Goal: Task Accomplishment & Management: Use online tool/utility

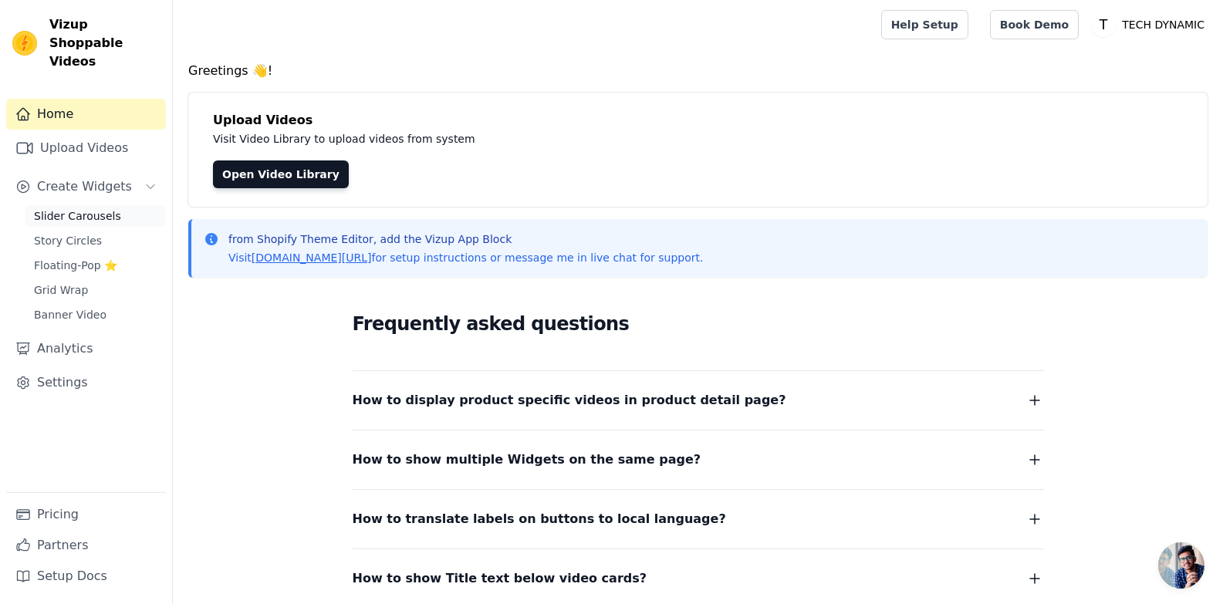
click at [76, 208] on span "Slider Carousels" at bounding box center [77, 215] width 87 height 15
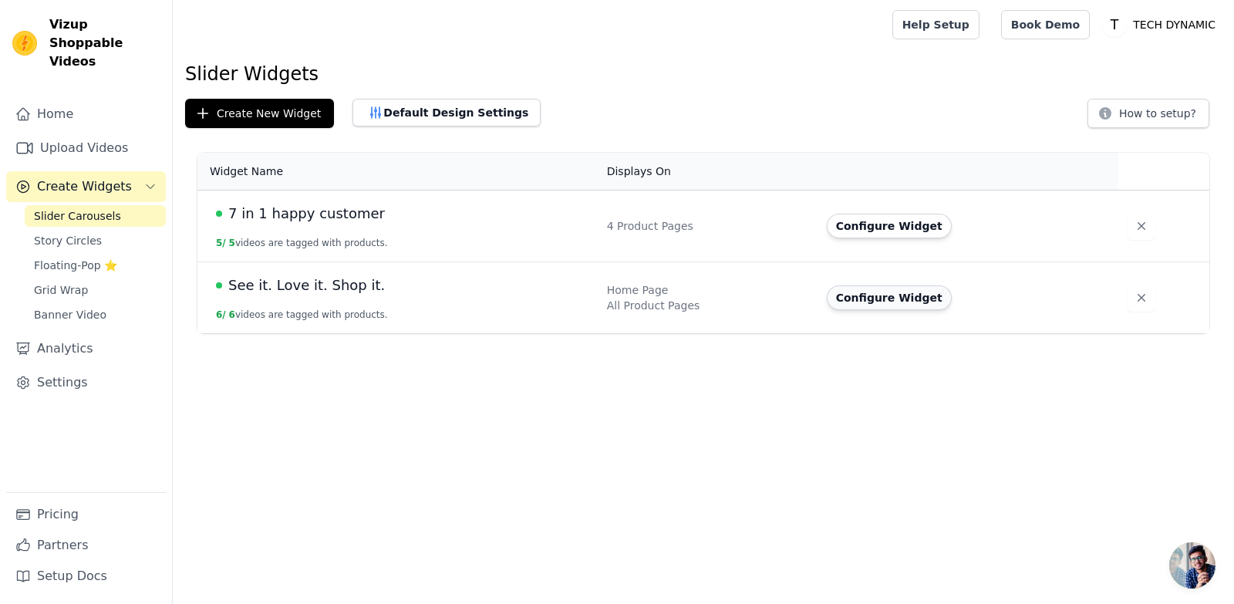
click at [903, 302] on button "Configure Widget" at bounding box center [889, 297] width 125 height 25
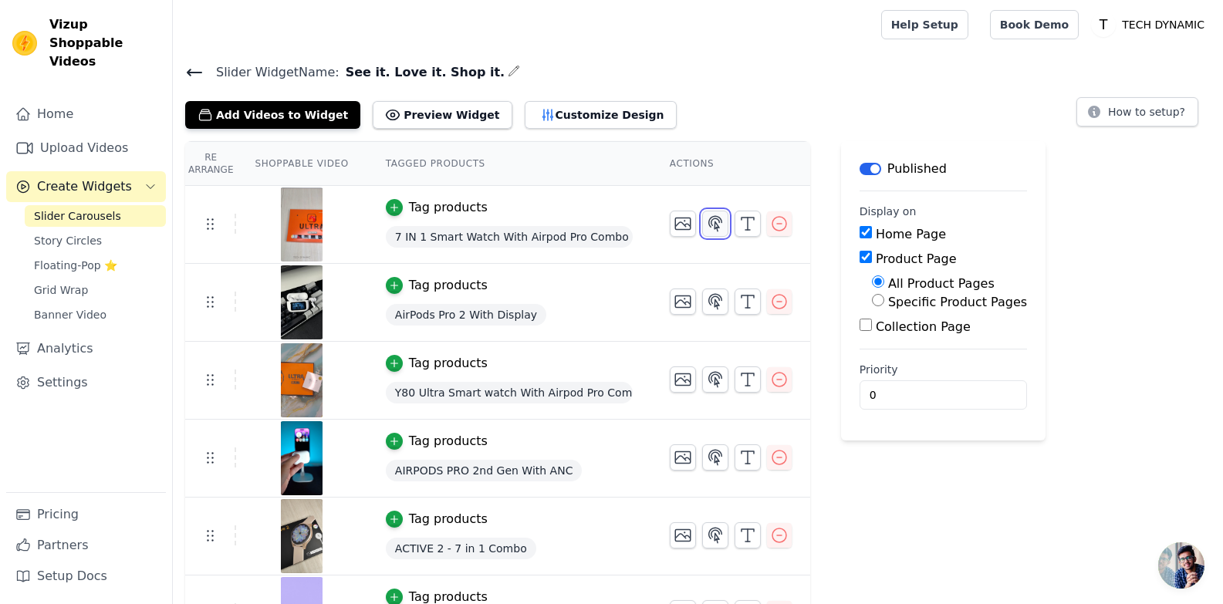
click at [709, 224] on icon "button" at bounding box center [715, 223] width 13 height 15
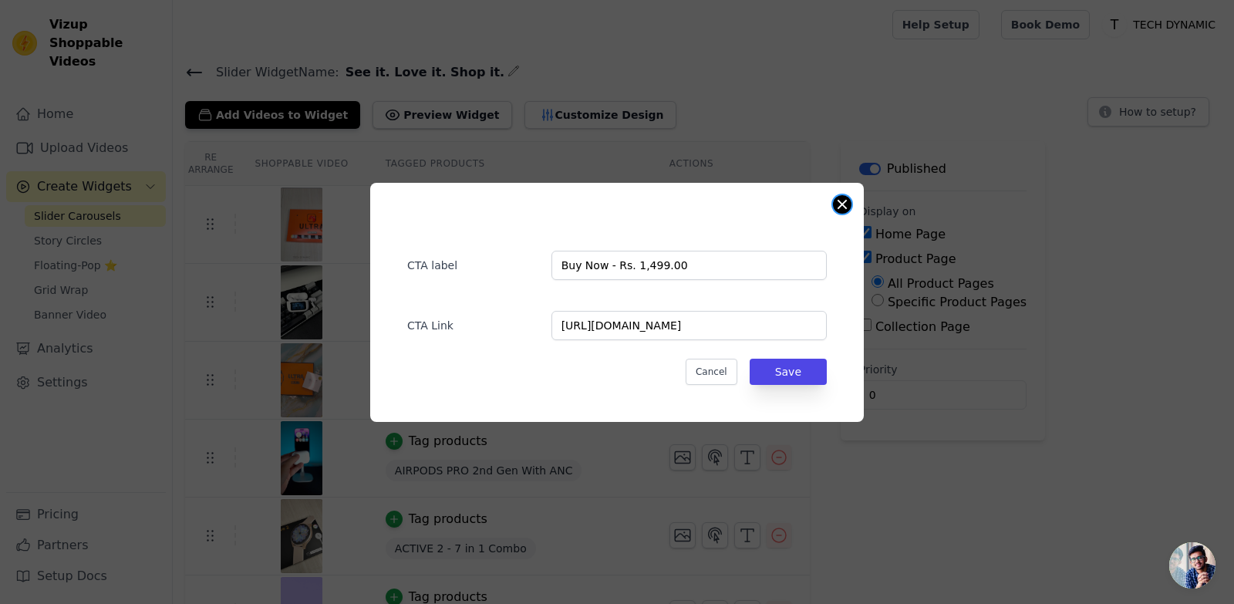
click at [839, 204] on button "Close modal" at bounding box center [842, 204] width 19 height 19
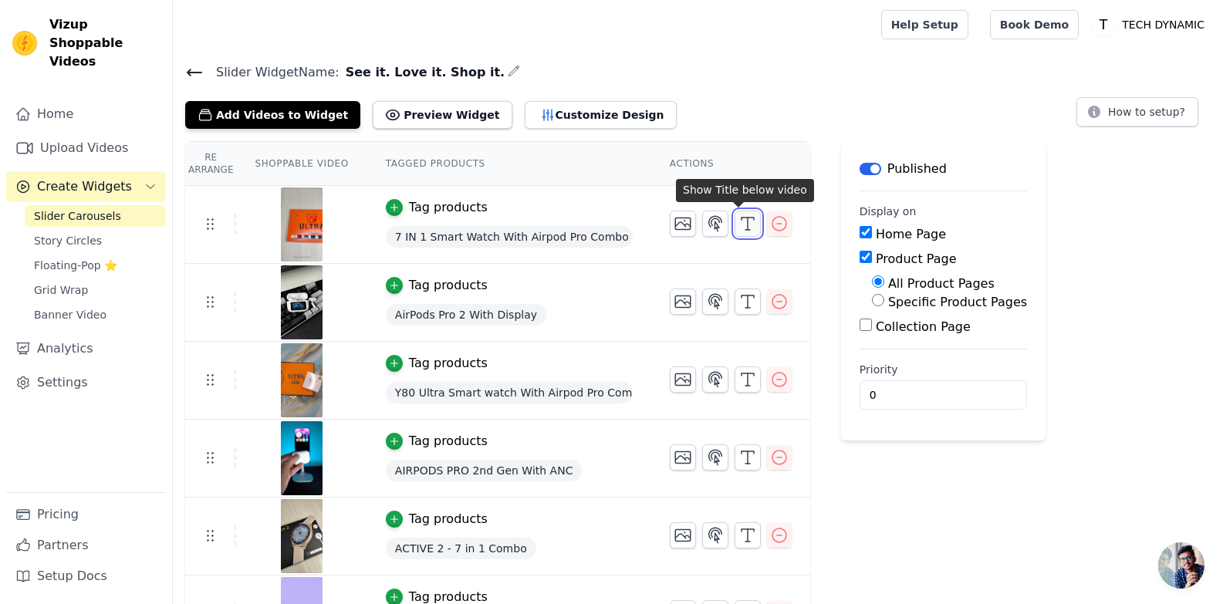
click at [738, 221] on icon "button" at bounding box center [747, 223] width 19 height 19
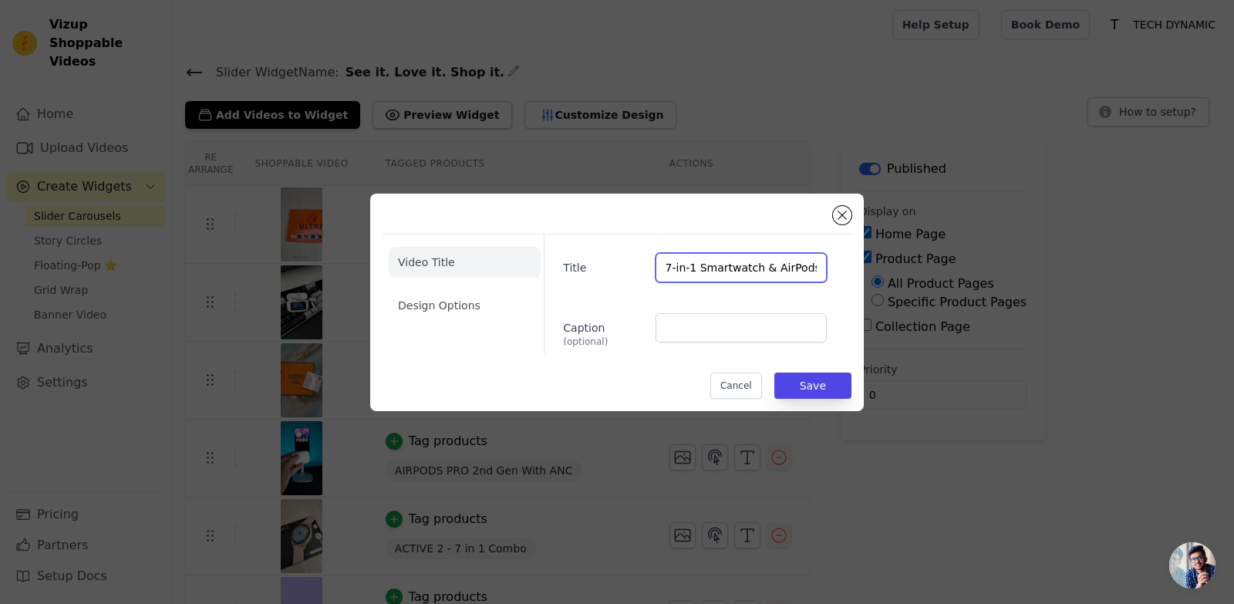
click at [702, 272] on input "7-in-1 Smartwatch & AirPods Pro Combo" at bounding box center [741, 267] width 171 height 29
paste input "IN 1 Smart Watch With Airpod"
type input "7 IN 1 Smart Watch With Airpod Pro Combo"
click at [828, 386] on button "Save" at bounding box center [812, 386] width 77 height 26
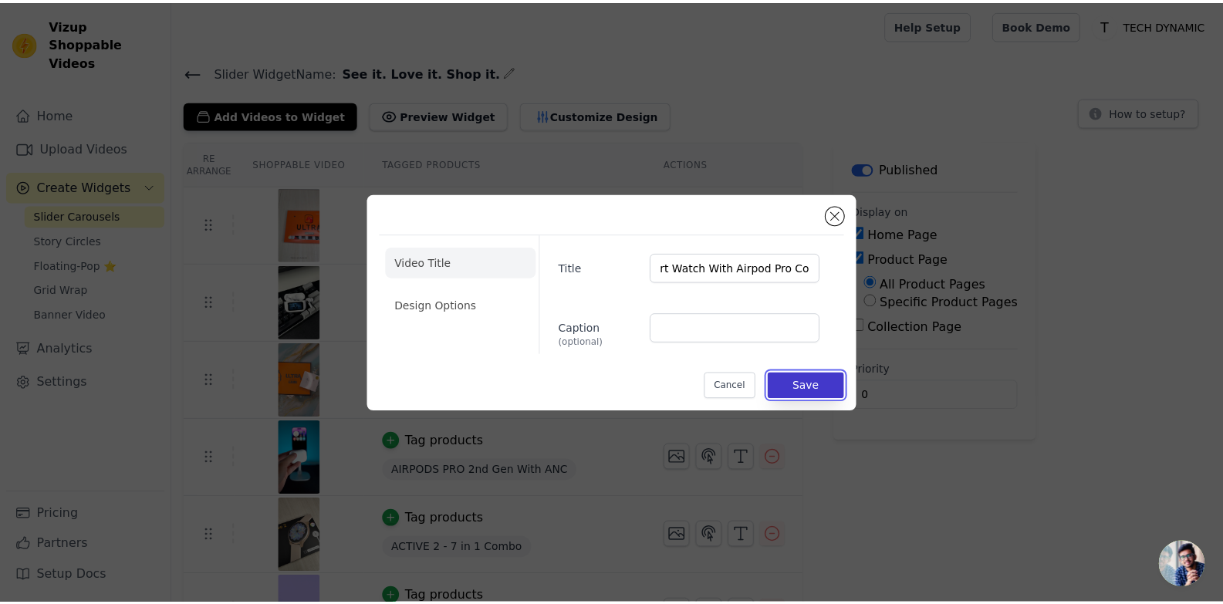
scroll to position [0, 0]
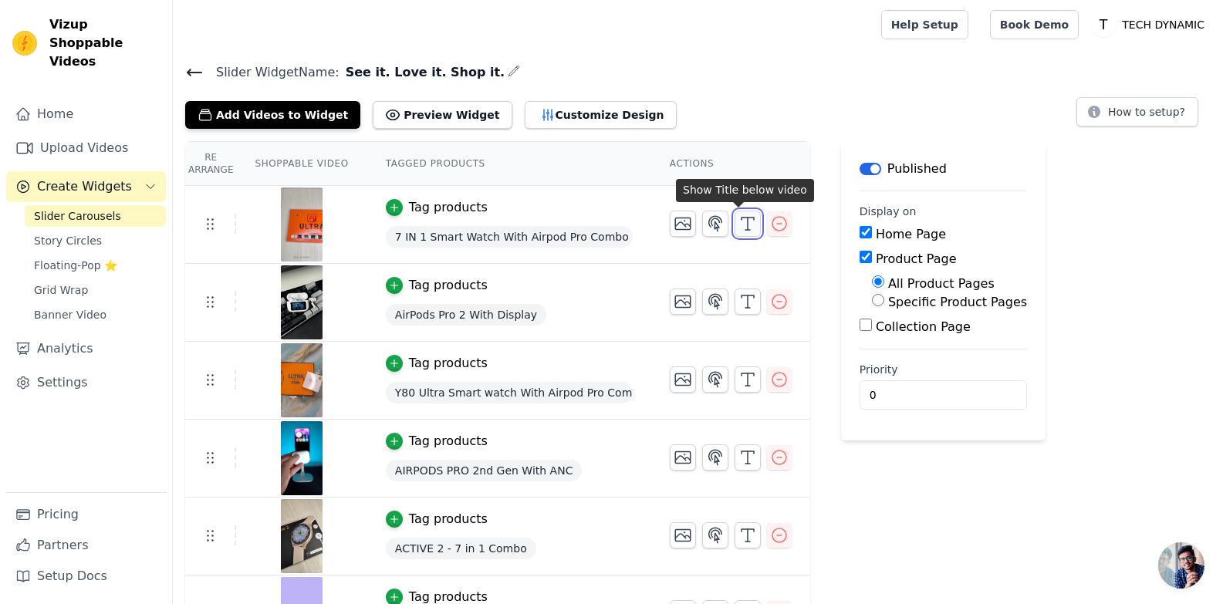
click at [738, 227] on icon "button" at bounding box center [747, 223] width 19 height 19
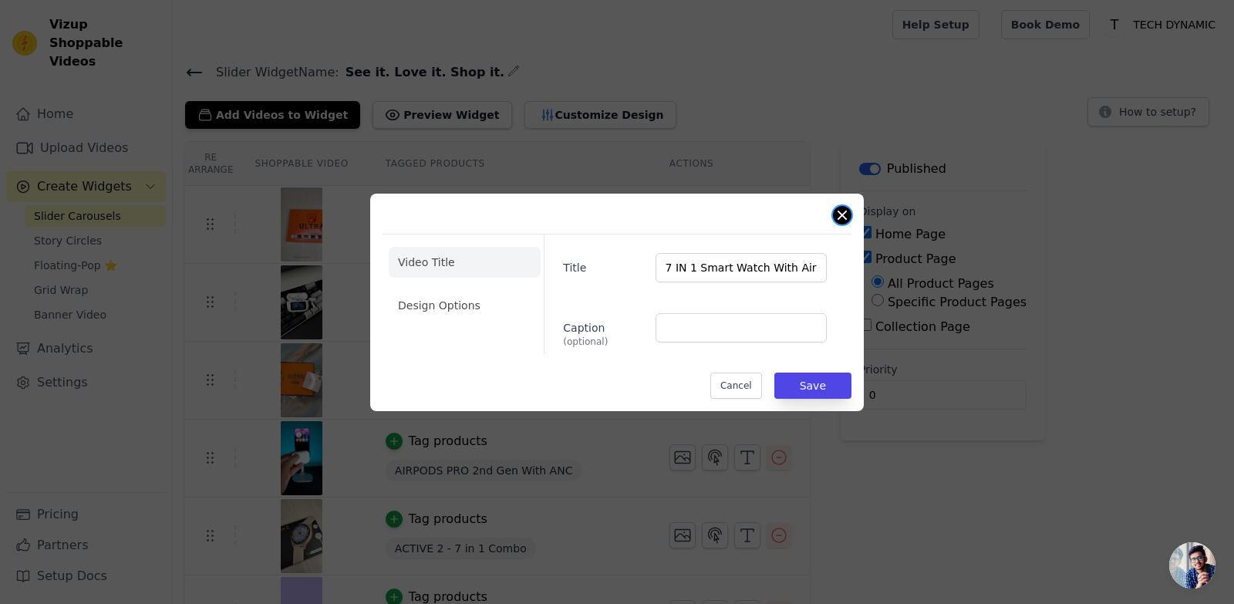
click at [838, 214] on button "Close modal" at bounding box center [842, 215] width 19 height 19
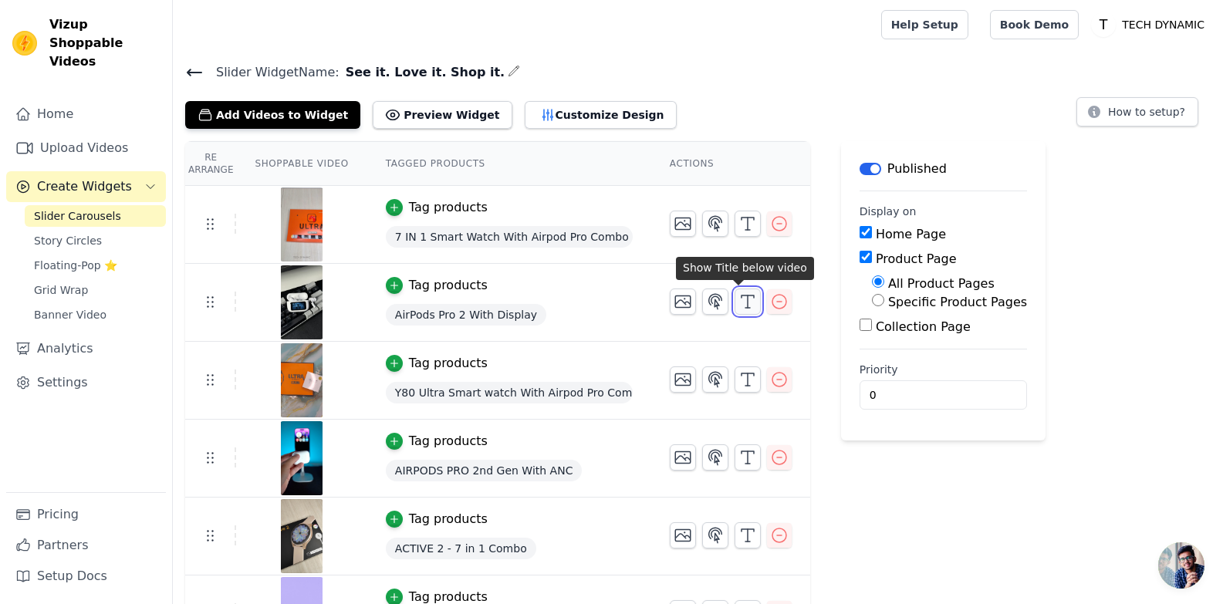
click at [738, 293] on icon "button" at bounding box center [747, 301] width 19 height 19
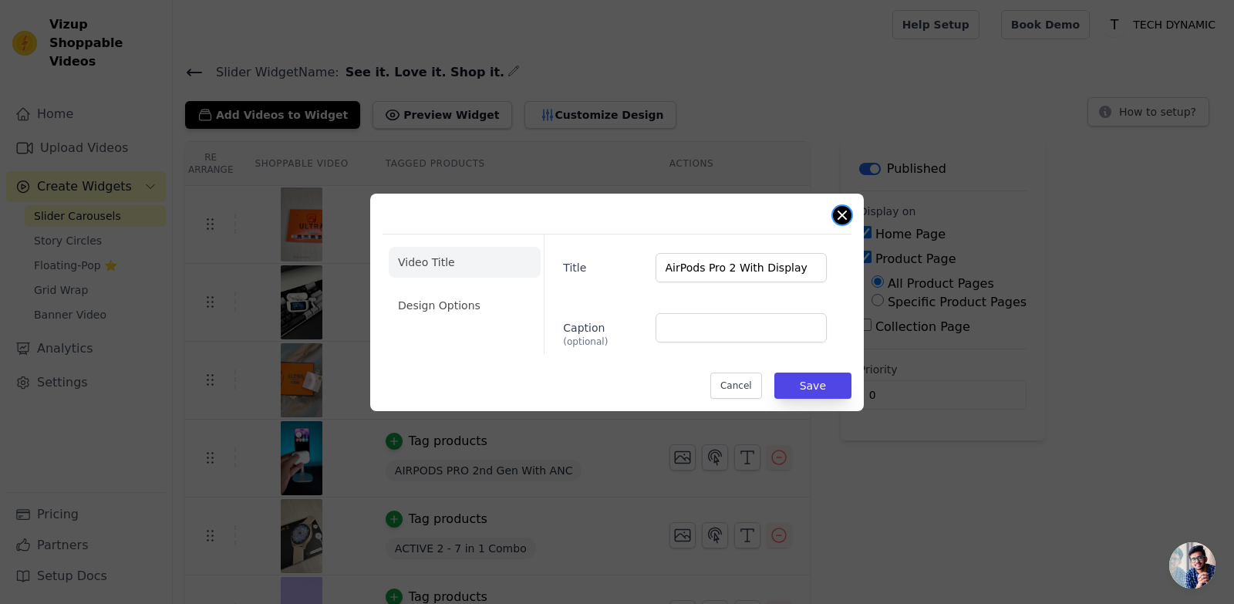
click at [835, 214] on button "Close modal" at bounding box center [842, 215] width 19 height 19
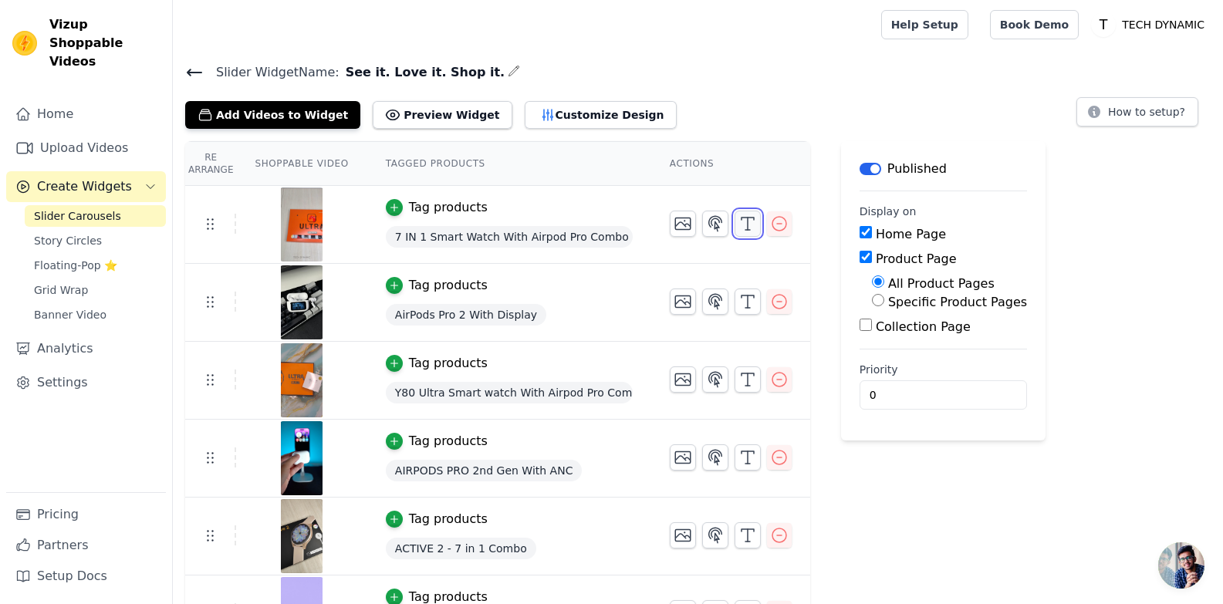
click at [748, 223] on button "button" at bounding box center [747, 224] width 26 height 26
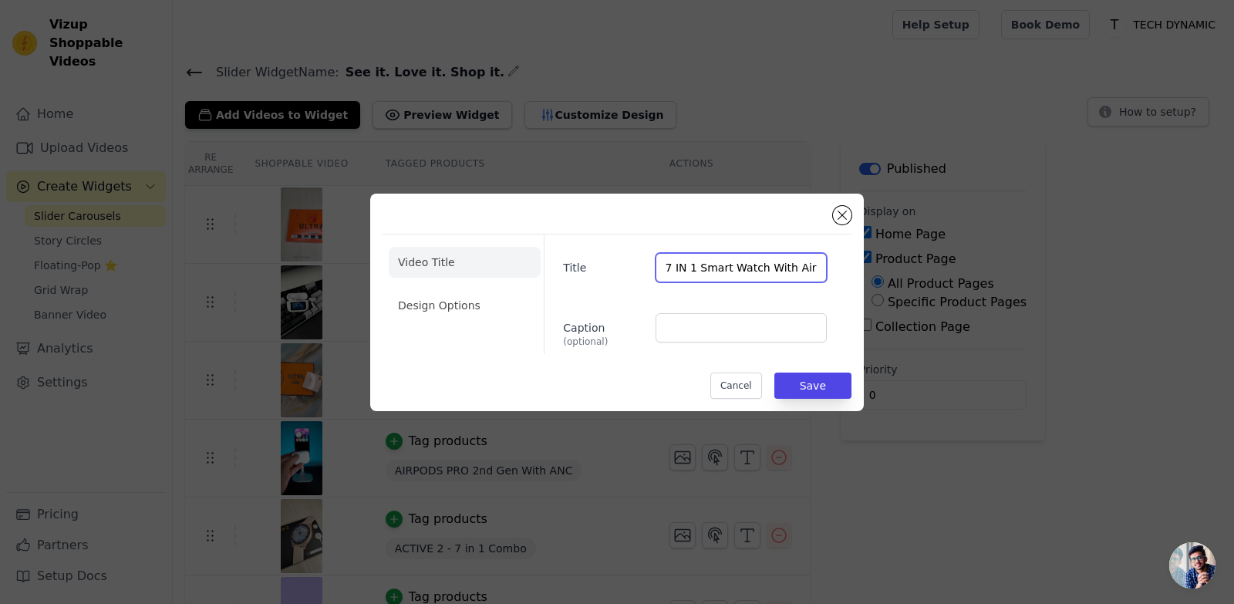
click at [768, 264] on input "7 IN 1 Smart Watch With Airpod Pro Combo" at bounding box center [741, 267] width 171 height 29
click at [778, 268] on input "7 IN 1 Smart Watch With Airpod Pro Combo" at bounding box center [741, 267] width 171 height 29
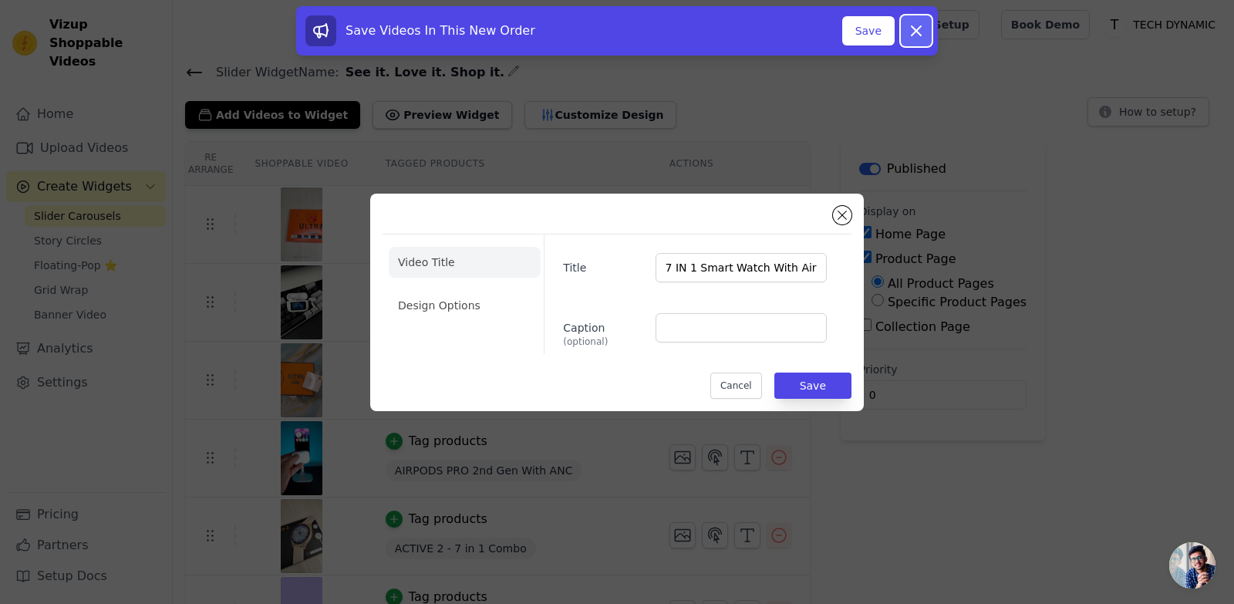
click at [916, 29] on icon at bounding box center [916, 31] width 19 height 19
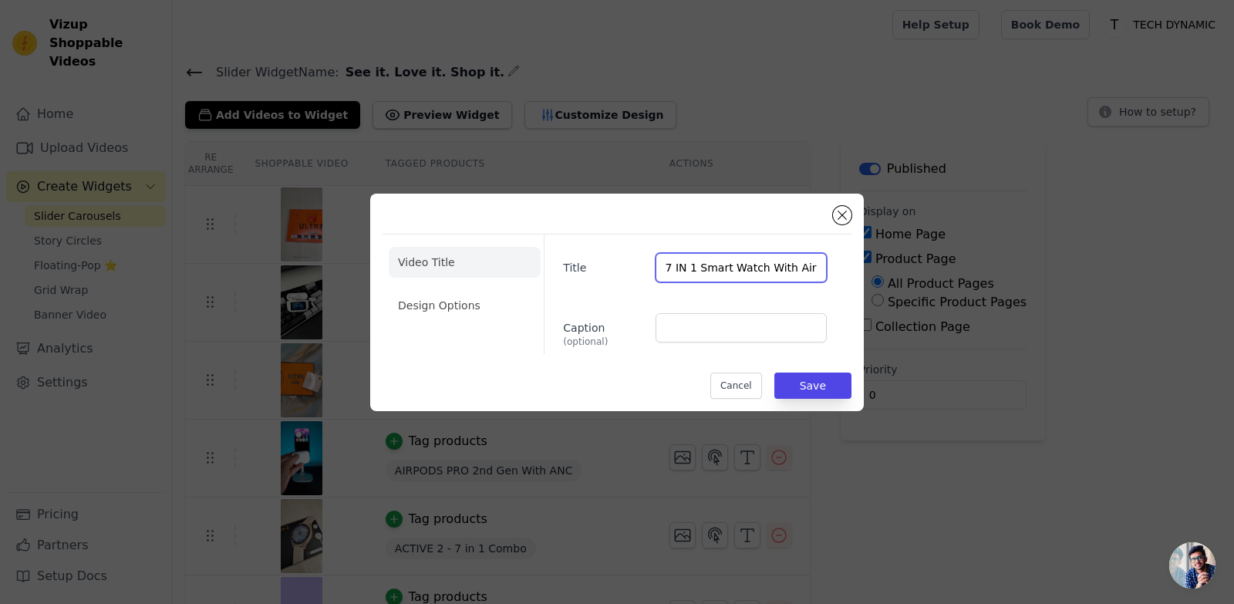
click at [781, 267] on input "7 IN 1 Smart Watch With Airpod Pro Combo" at bounding box center [741, 267] width 171 height 29
type input "7 IN 1 Smart Watch & Airpod Pro Combo"
click at [838, 383] on button "Save" at bounding box center [812, 386] width 77 height 26
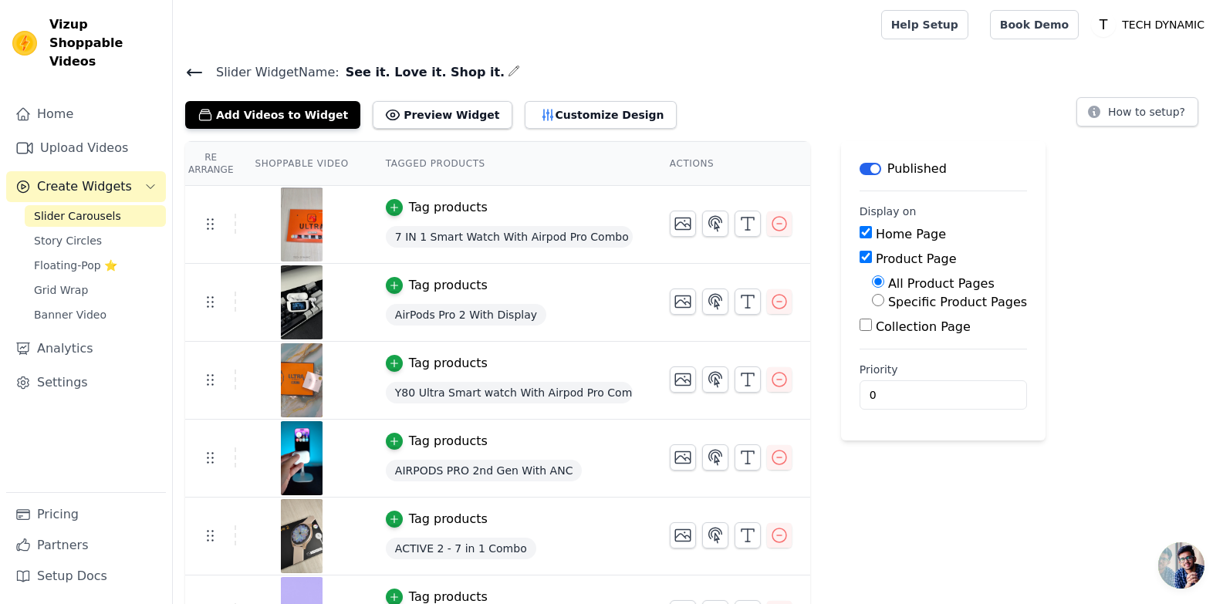
click at [580, 362] on div "Tag products" at bounding box center [509, 363] width 247 height 19
click at [573, 370] on div "Tag products" at bounding box center [509, 363] width 247 height 19
click at [621, 399] on div "Y80 Ultra Smart watch With Airpod Pro Combo" at bounding box center [509, 393] width 247 height 28
click at [738, 382] on icon "button" at bounding box center [747, 379] width 19 height 19
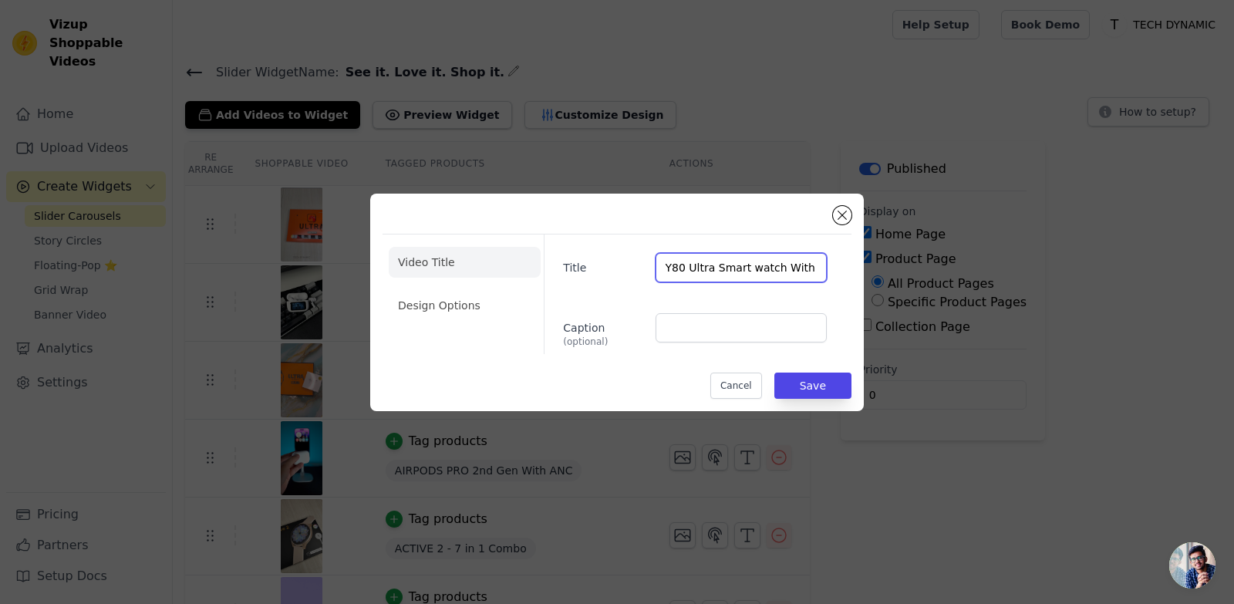
click at [795, 266] on input "Y80 Ultra Smart watch With Airpod Pro Combo" at bounding box center [741, 267] width 171 height 29
type input "Y80 Ultra Smart watch & Airpod Pro Combo"
click at [804, 383] on button "Save" at bounding box center [812, 386] width 77 height 26
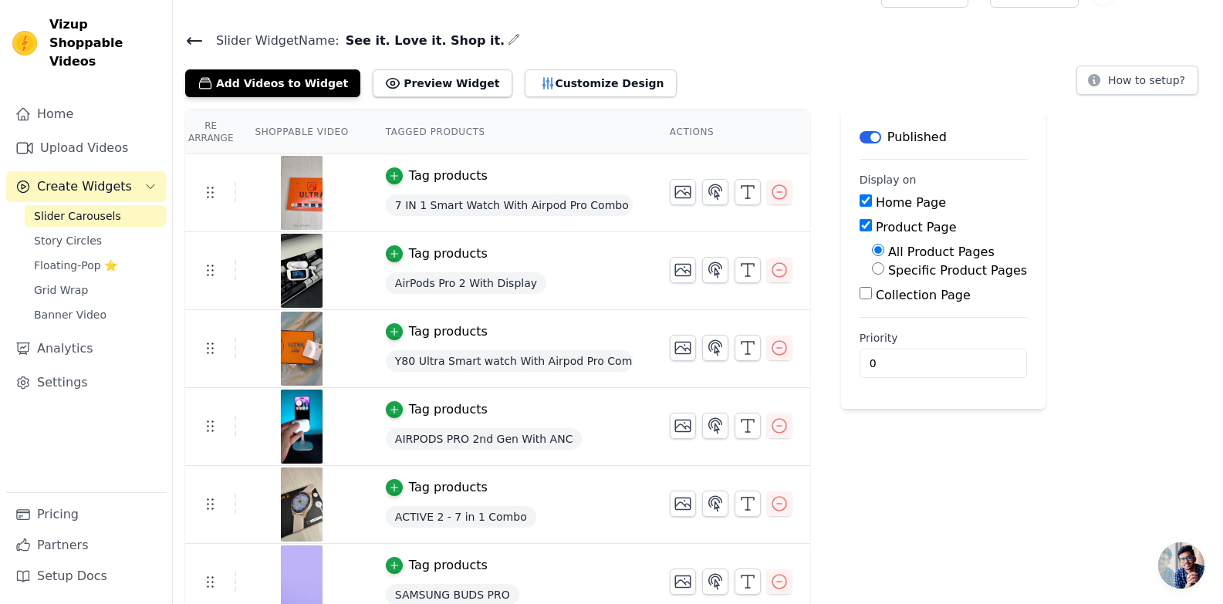
scroll to position [49, 0]
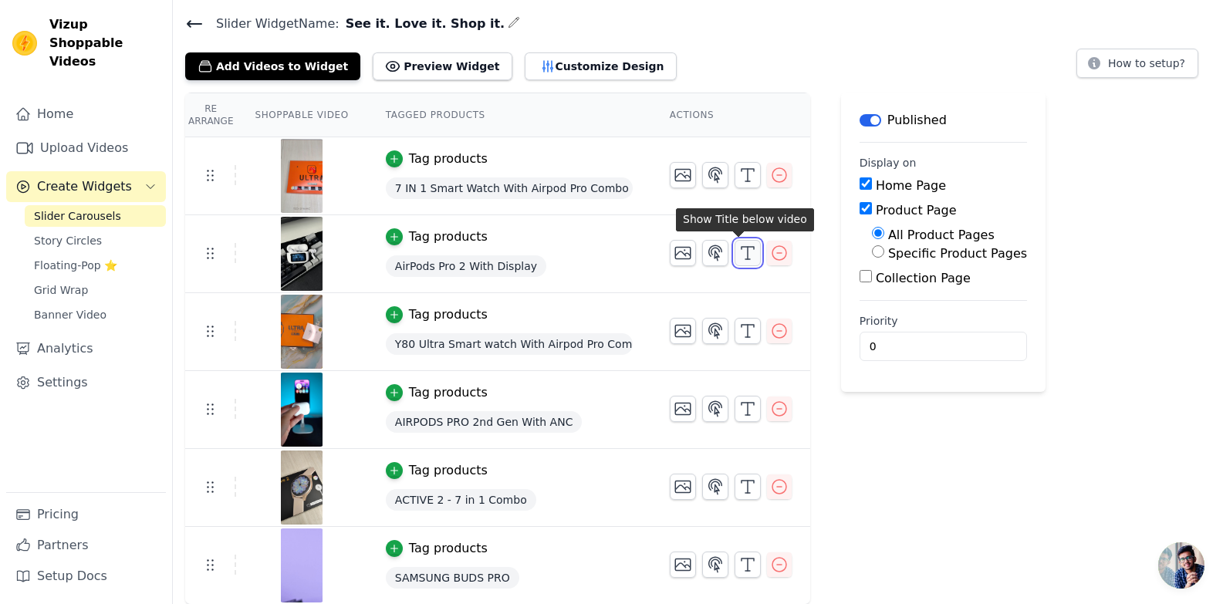
click at [738, 258] on icon "button" at bounding box center [747, 253] width 19 height 19
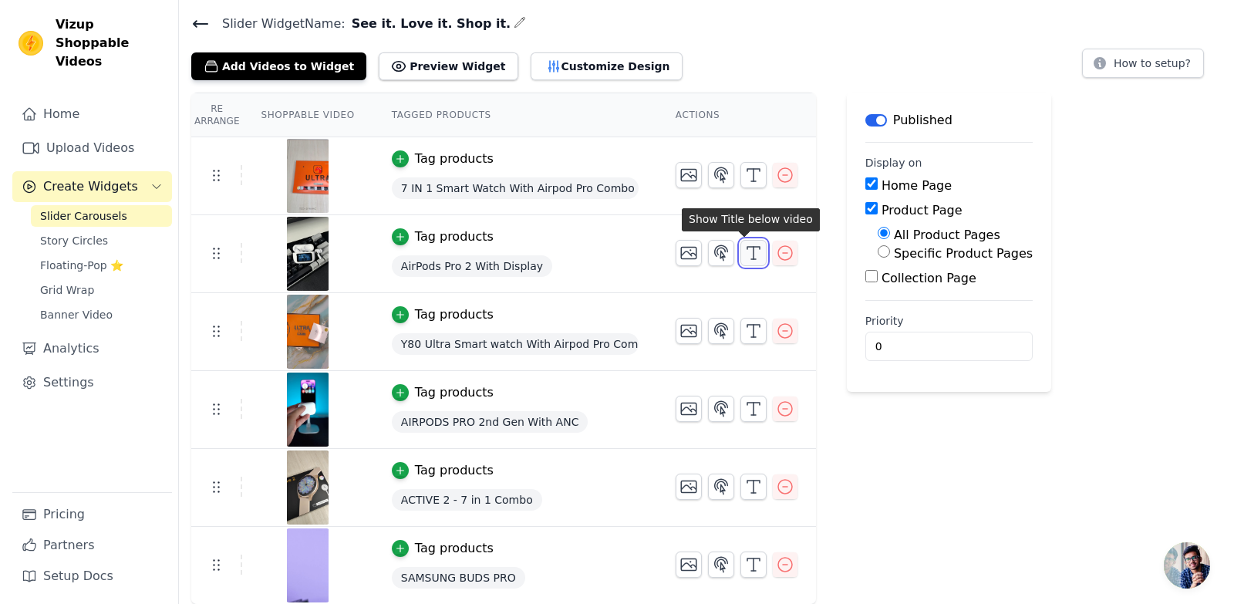
scroll to position [0, 0]
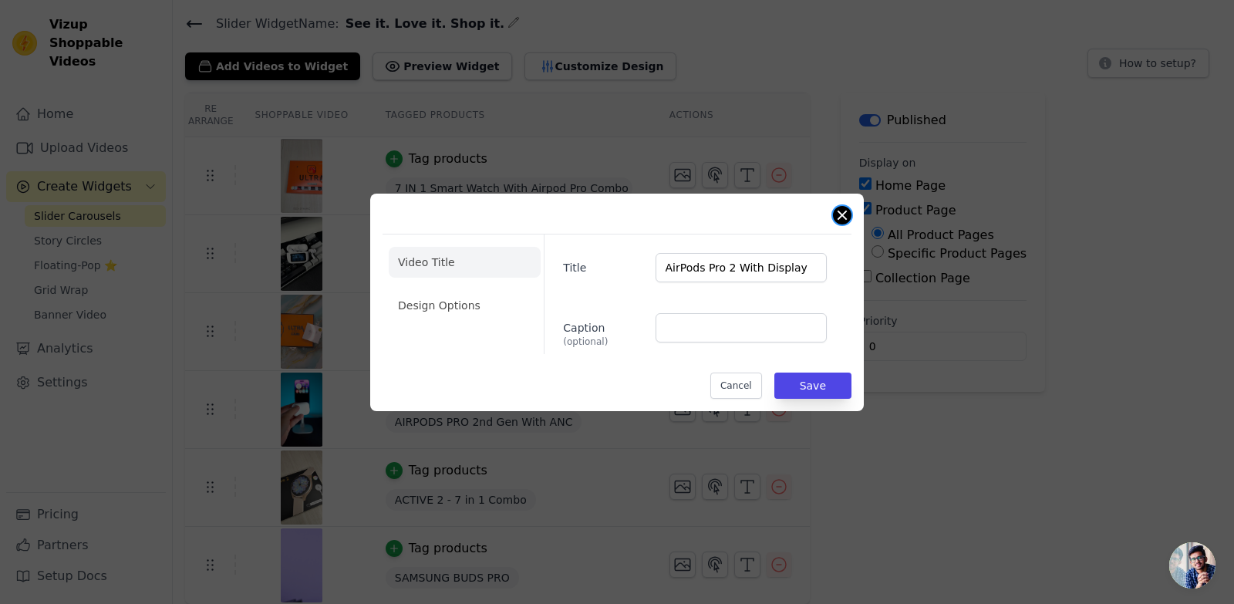
click at [848, 208] on button "Close modal" at bounding box center [842, 215] width 19 height 19
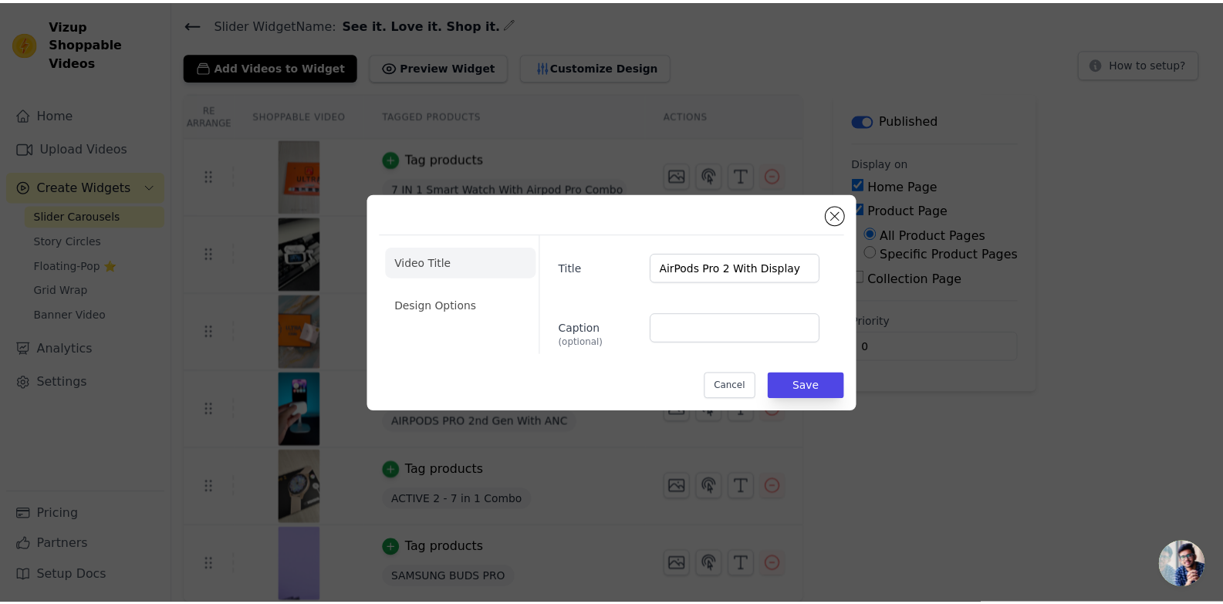
scroll to position [49, 0]
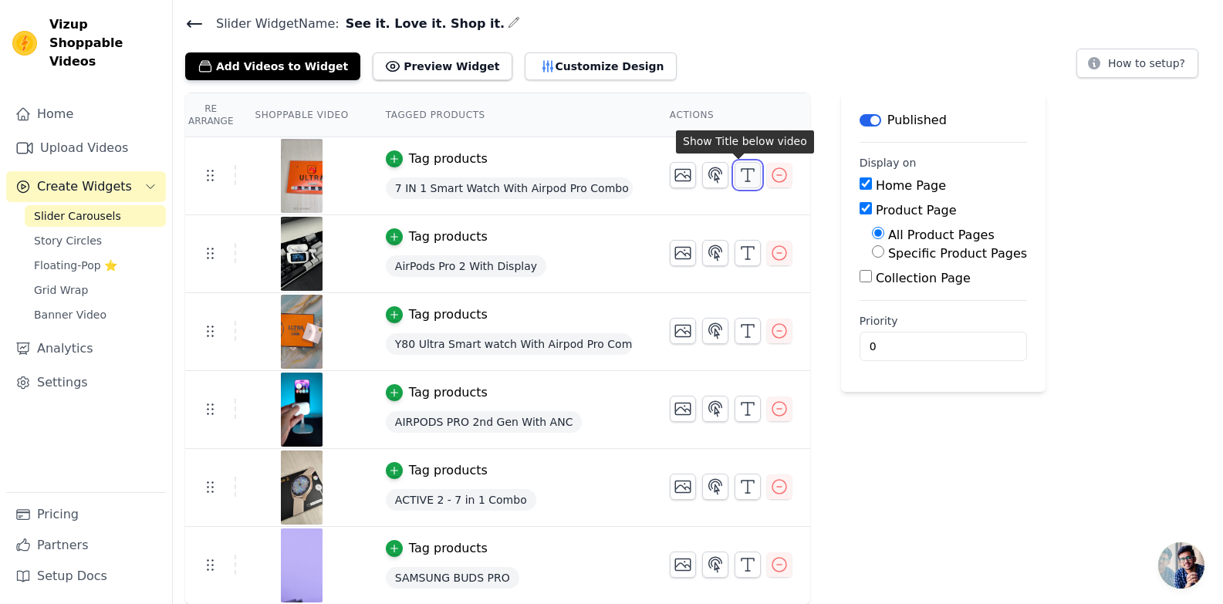
click at [738, 178] on icon "button" at bounding box center [747, 175] width 19 height 19
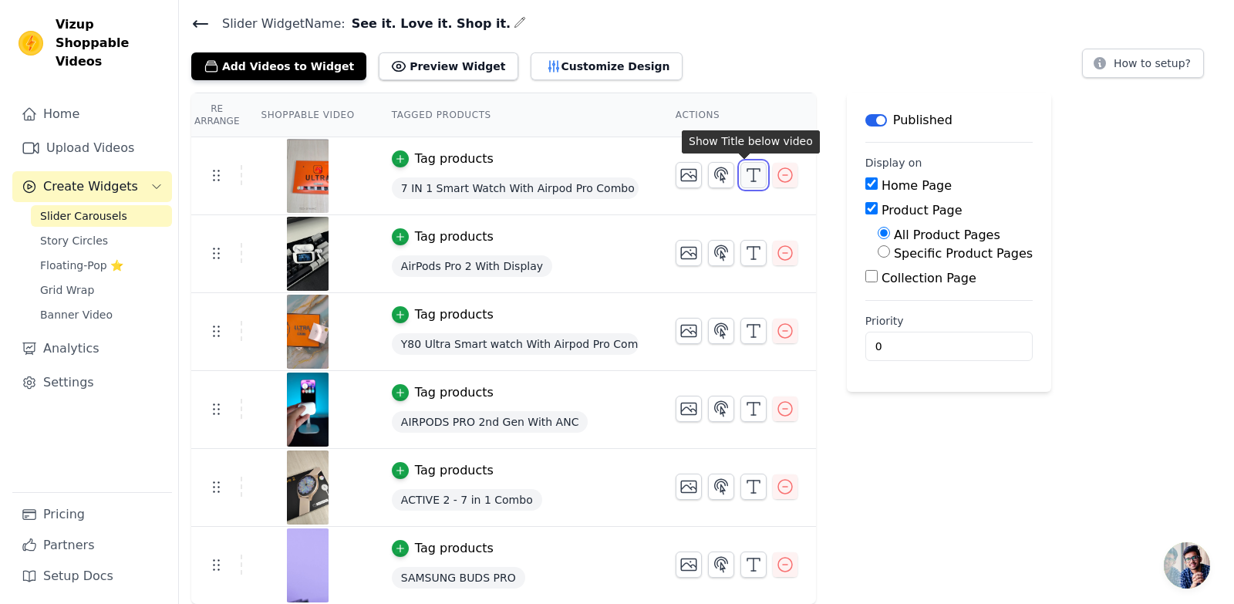
scroll to position [0, 0]
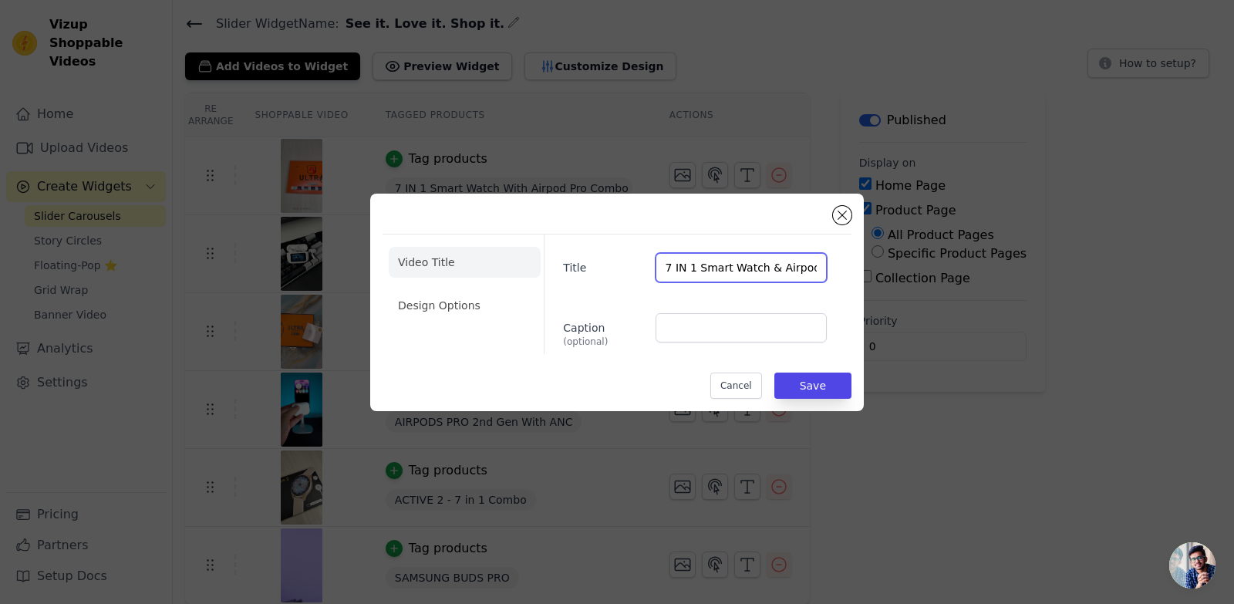
click at [771, 273] on input "7 IN 1 Smart Watch & Airpod Pro Combo" at bounding box center [741, 267] width 171 height 29
paste input "With"
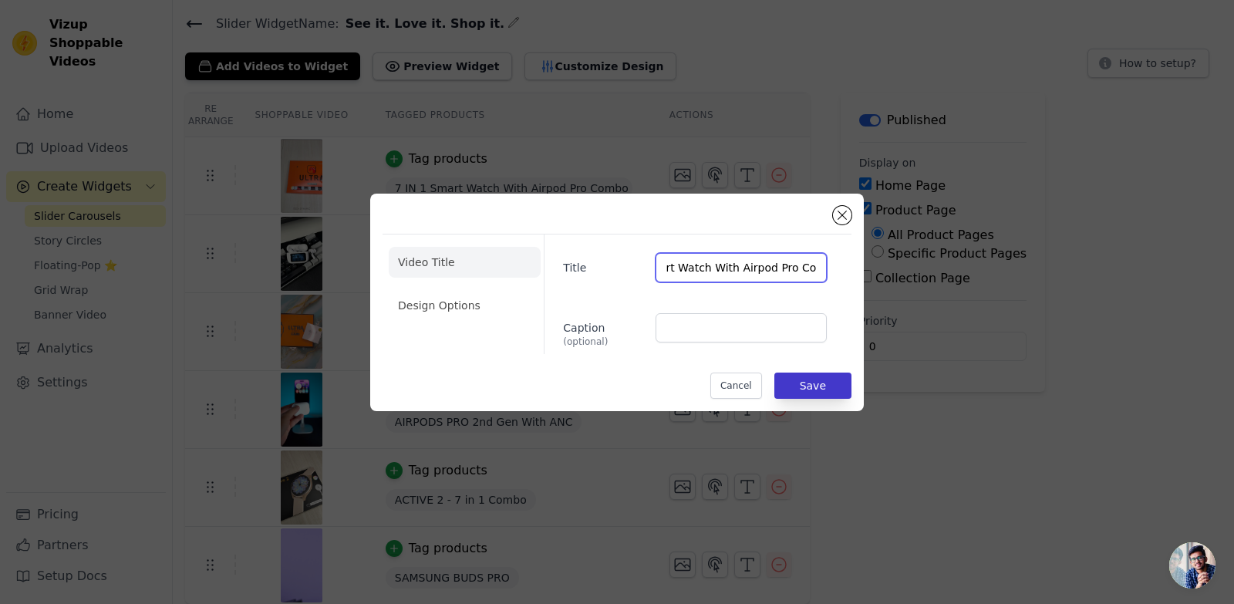
type input "7 IN 1 Smart Watch With Airpod Pro Combo"
click at [804, 389] on button "Save" at bounding box center [812, 386] width 77 height 26
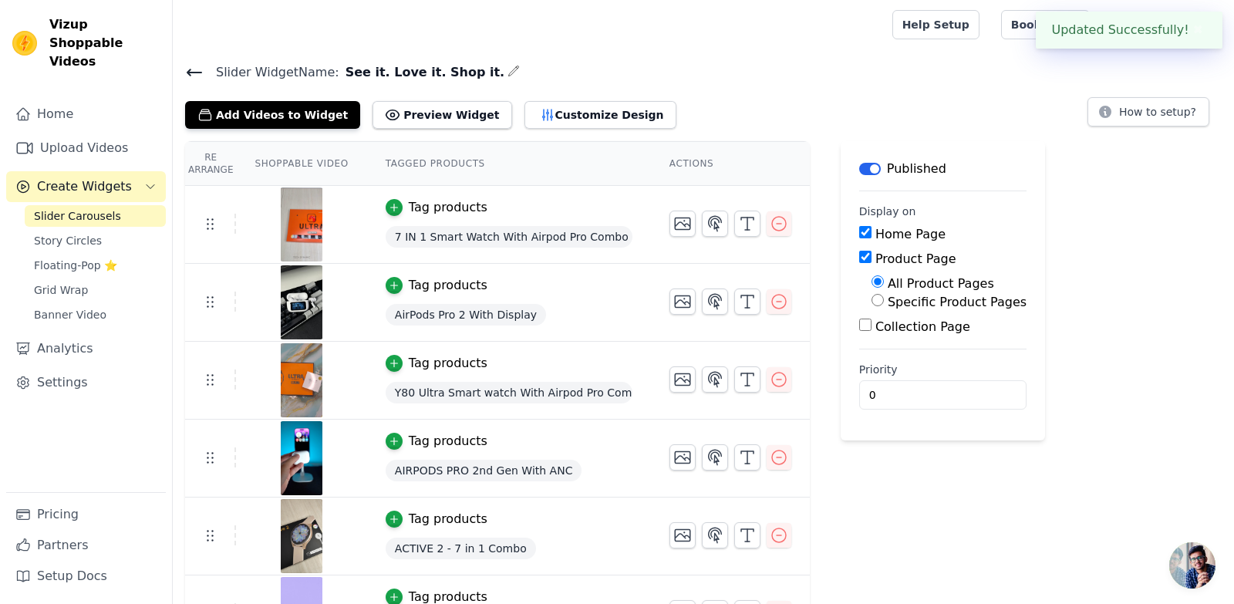
click at [826, 381] on div "Re Arrange Shoppable Video Tagged Products Actions Tag products 7 IN 1 Smart Wa…" at bounding box center [703, 397] width 1061 height 512
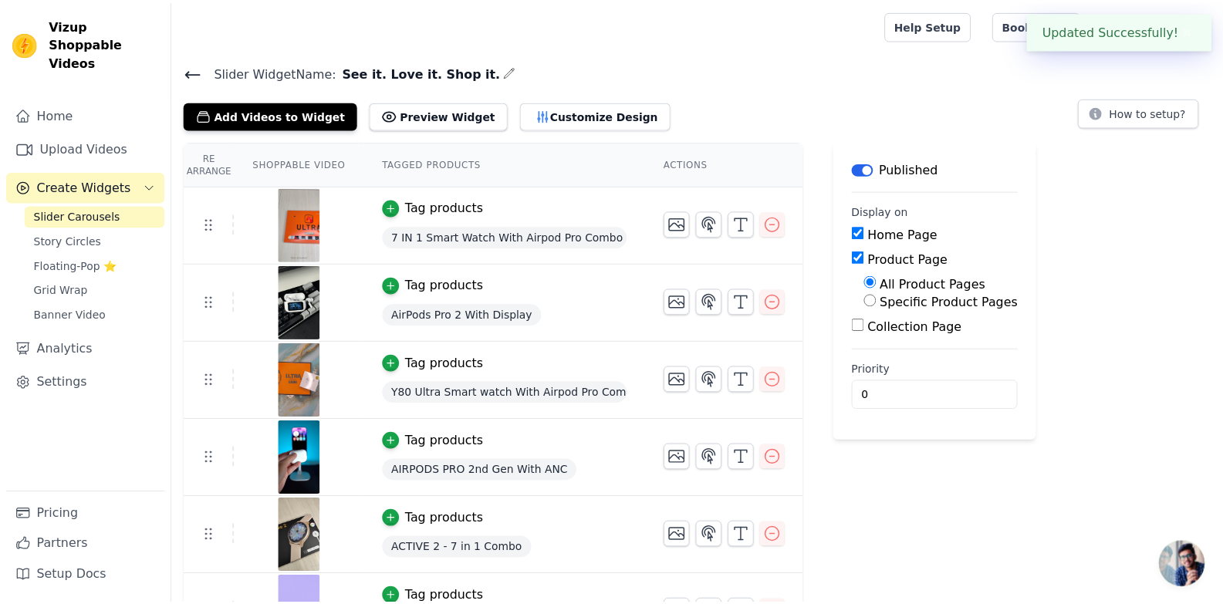
scroll to position [49, 0]
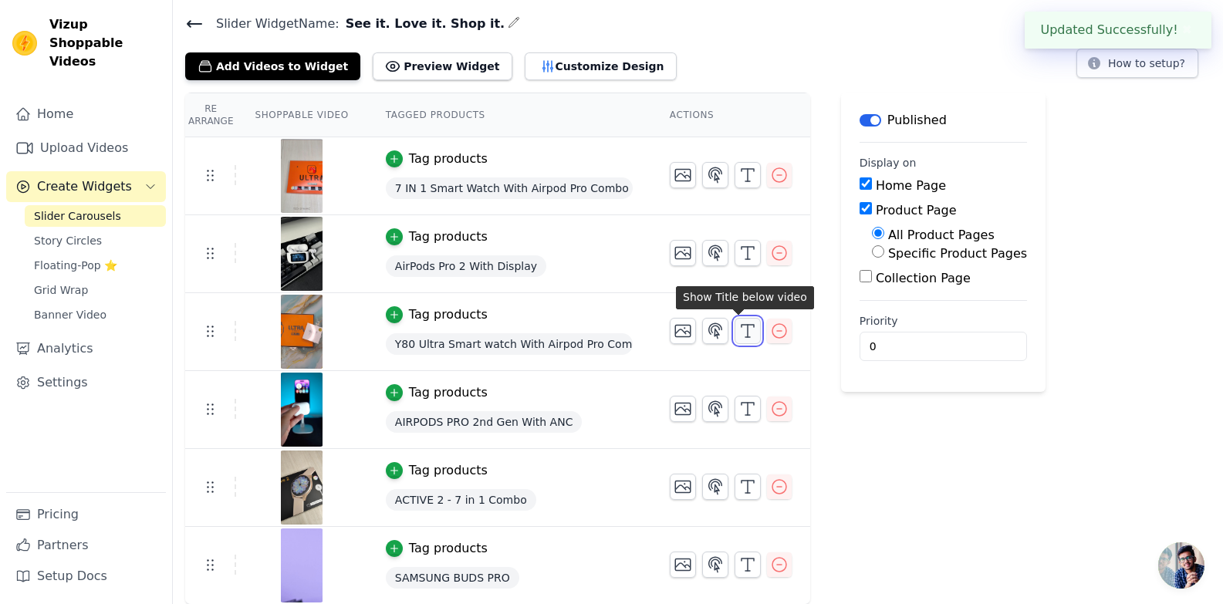
click at [741, 332] on icon "button" at bounding box center [747, 331] width 19 height 19
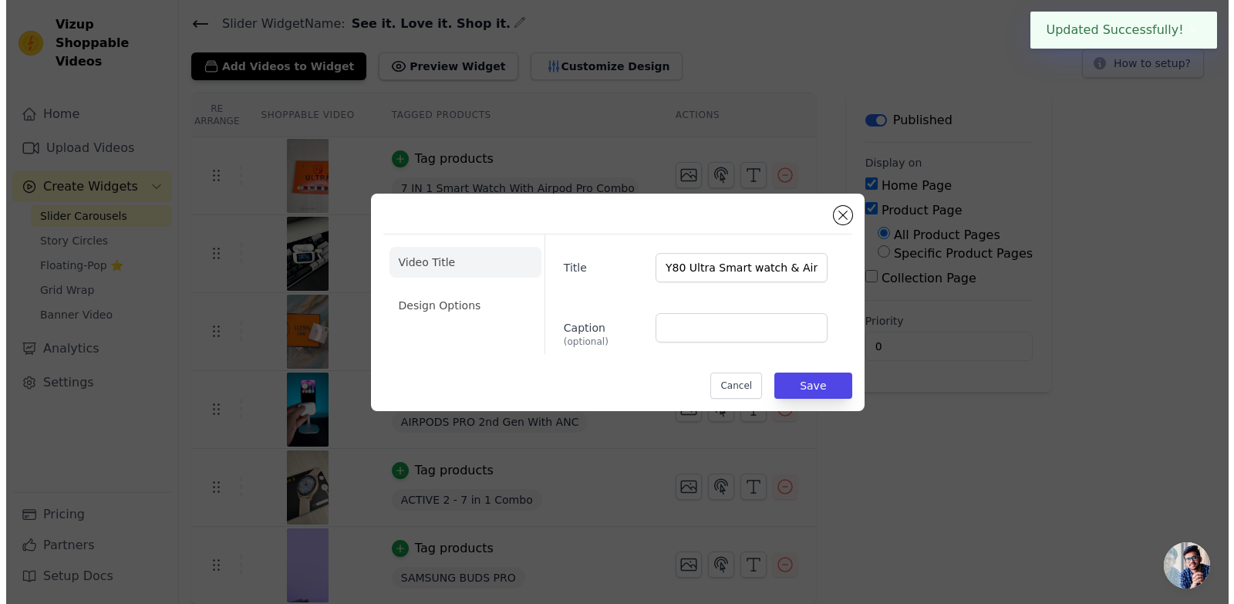
scroll to position [0, 0]
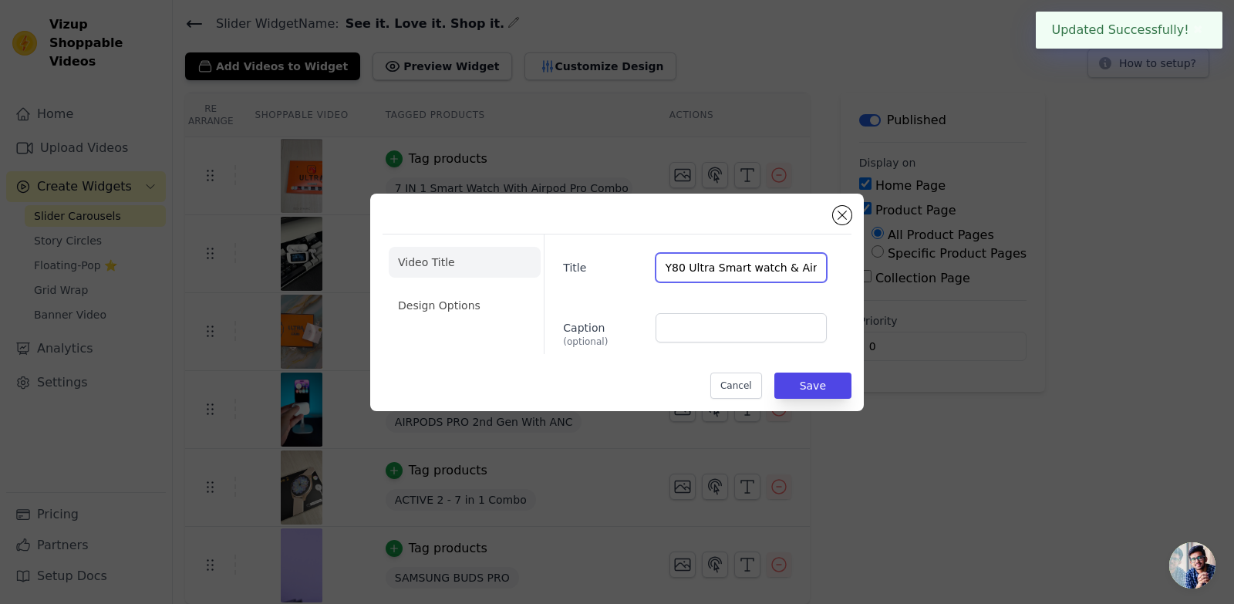
click at [778, 268] on input "Y80 Ultra Smart watch & Airpod Pro Combo" at bounding box center [741, 267] width 171 height 29
click at [783, 268] on input "Y80 Ultra Smart watch & Airpod Pro Combo" at bounding box center [741, 267] width 171 height 29
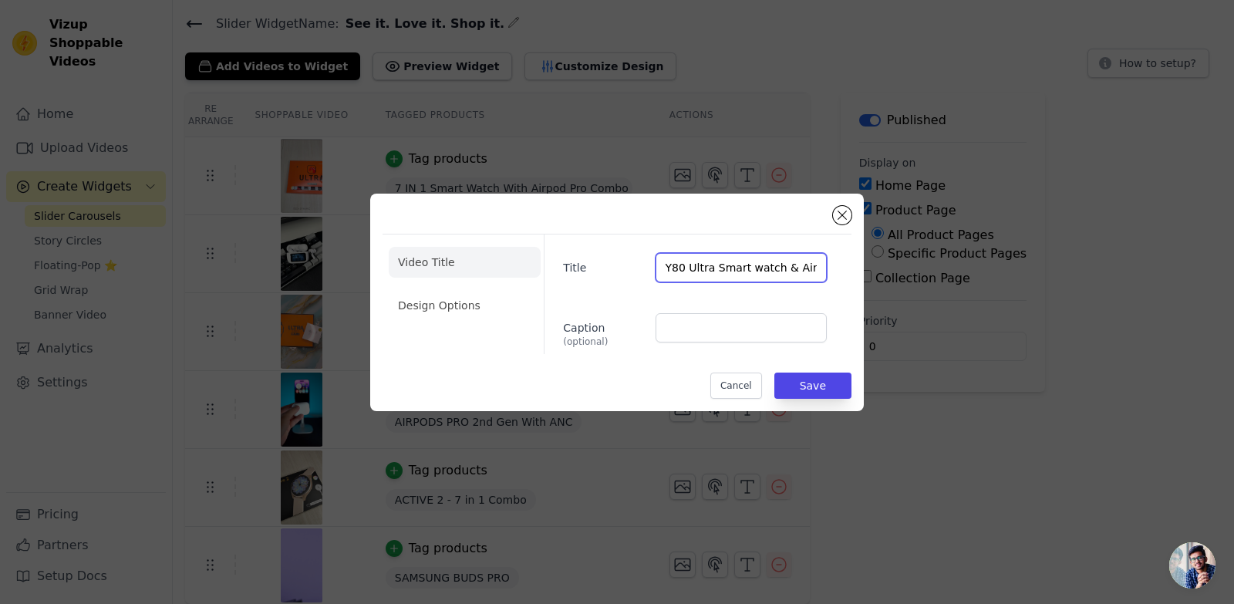
click at [764, 271] on input "Y80 Ultra Smart watch & Airpod Pro Combo" at bounding box center [741, 267] width 171 height 29
paste input "With"
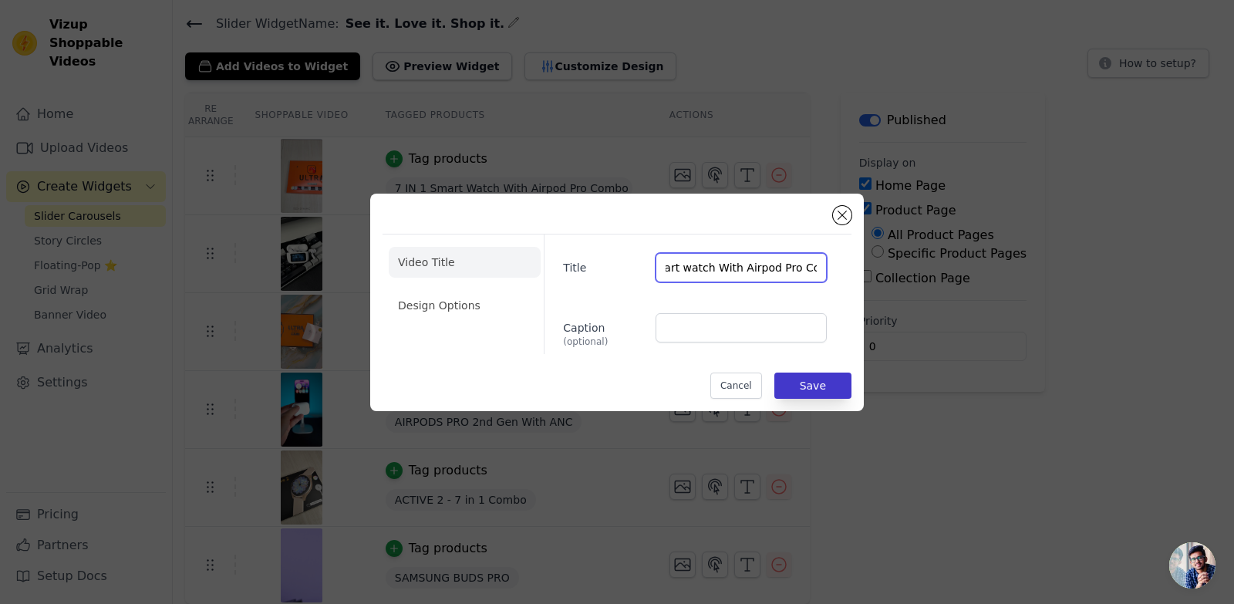
type input "Y80 Ultra Smart watch With Airpod Pro Combo"
click at [797, 385] on button "Save" at bounding box center [812, 386] width 77 height 26
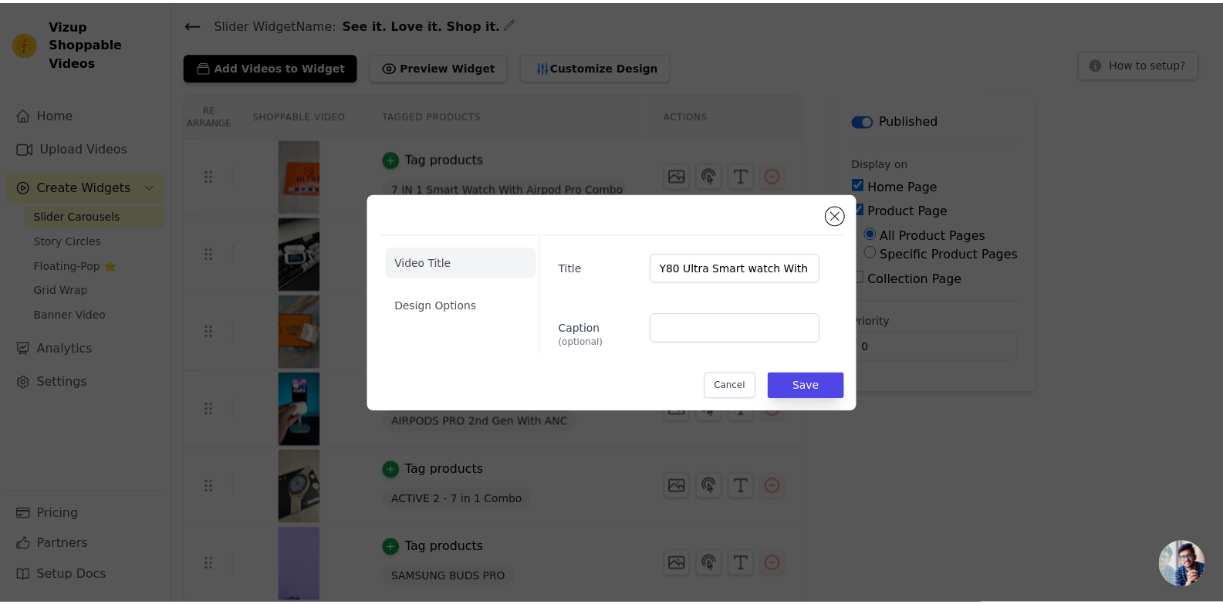
scroll to position [49, 0]
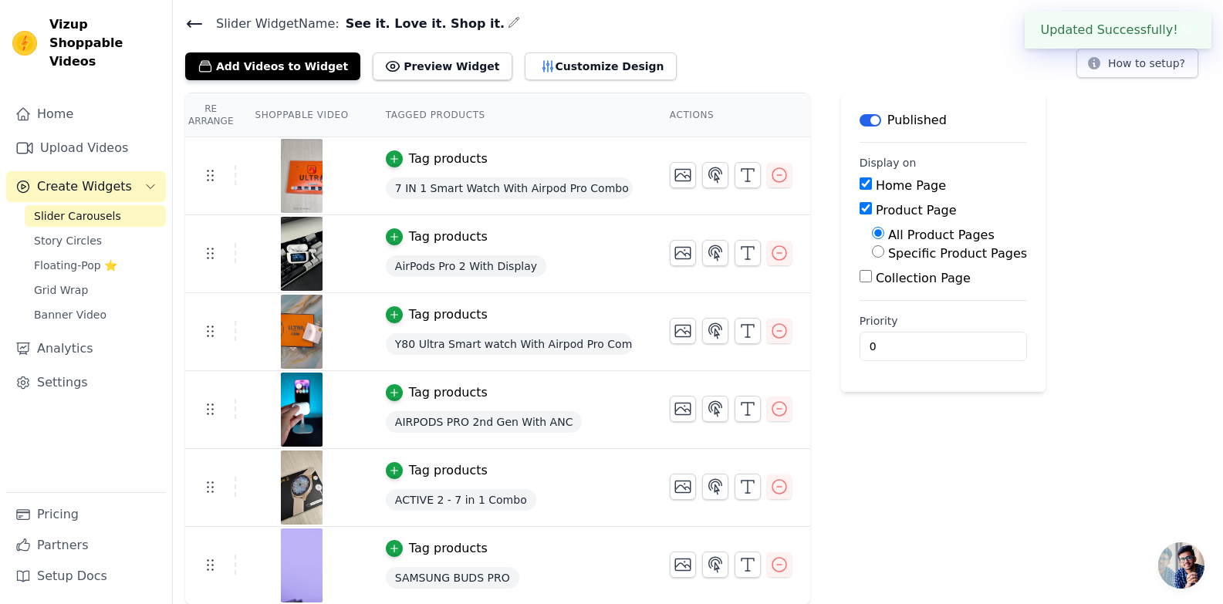
click at [804, 380] on div "Re Arrange Shoppable Video Tagged Products Actions Tag products 7 IN 1 Smart Wa…" at bounding box center [698, 349] width 1050 height 512
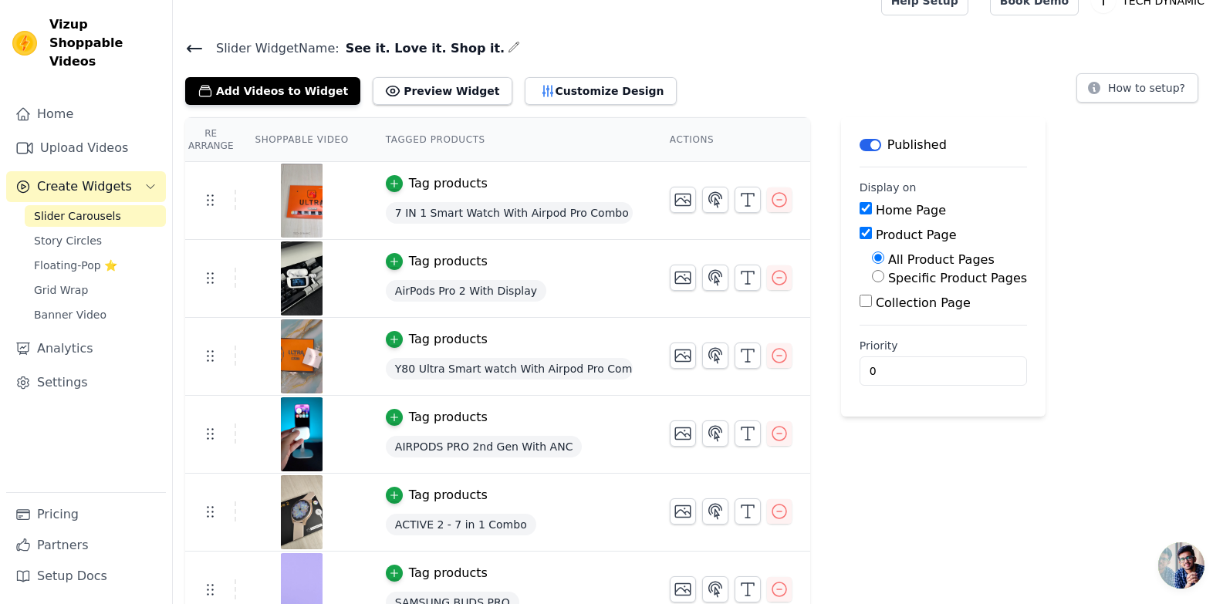
scroll to position [0, 0]
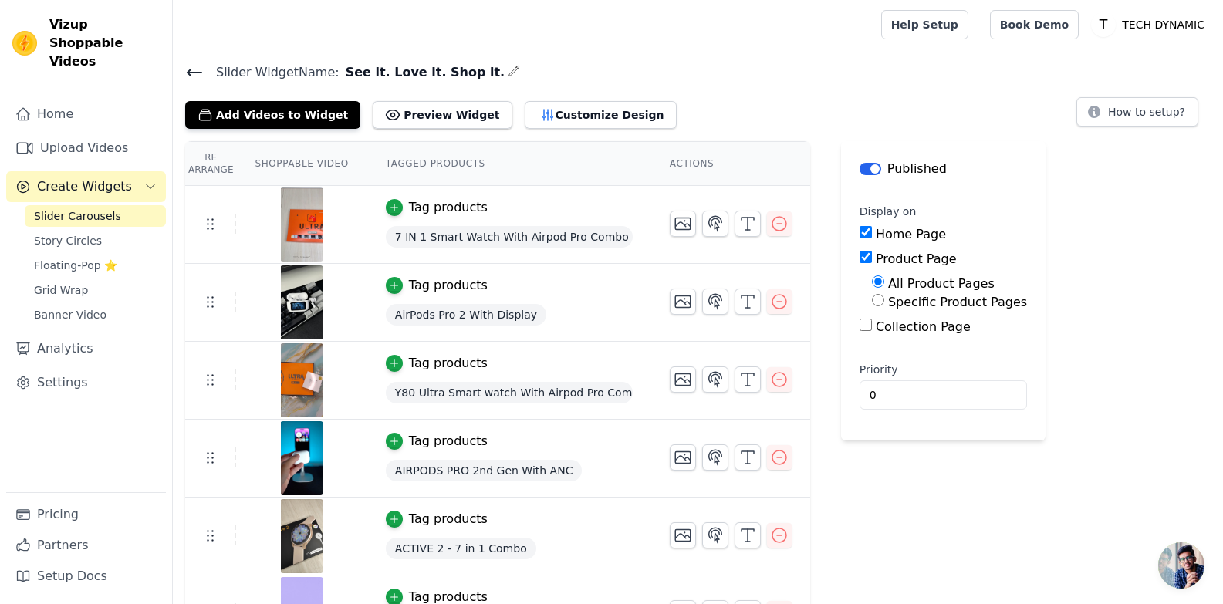
click at [191, 68] on icon at bounding box center [194, 72] width 19 height 19
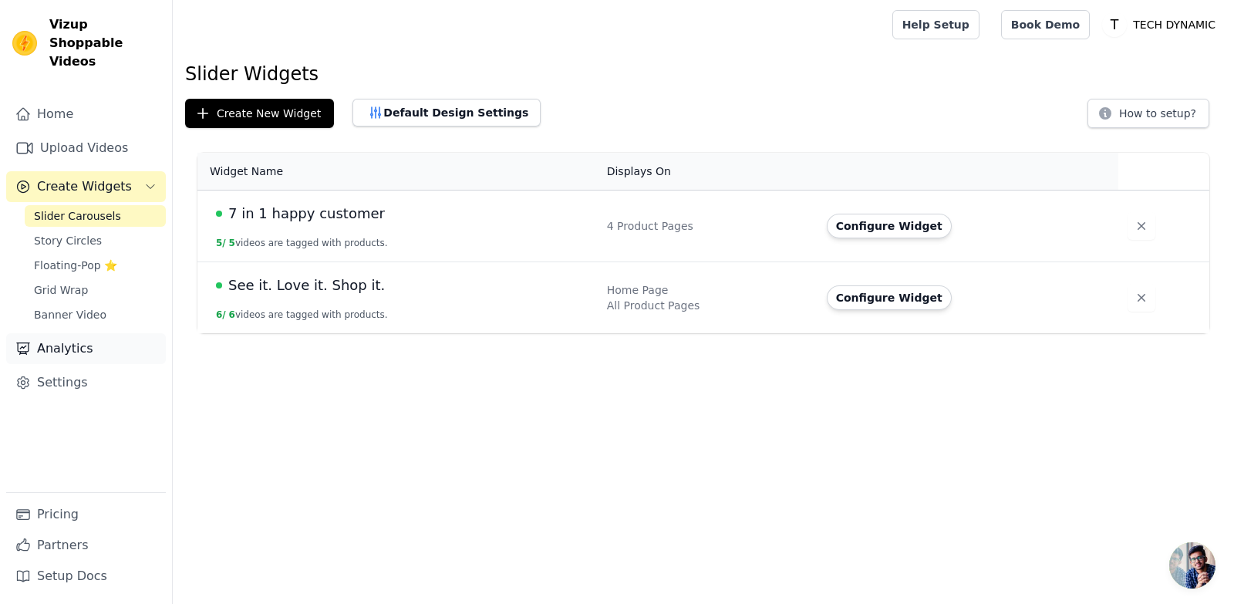
click at [92, 333] on link "Analytics" at bounding box center [86, 348] width 160 height 31
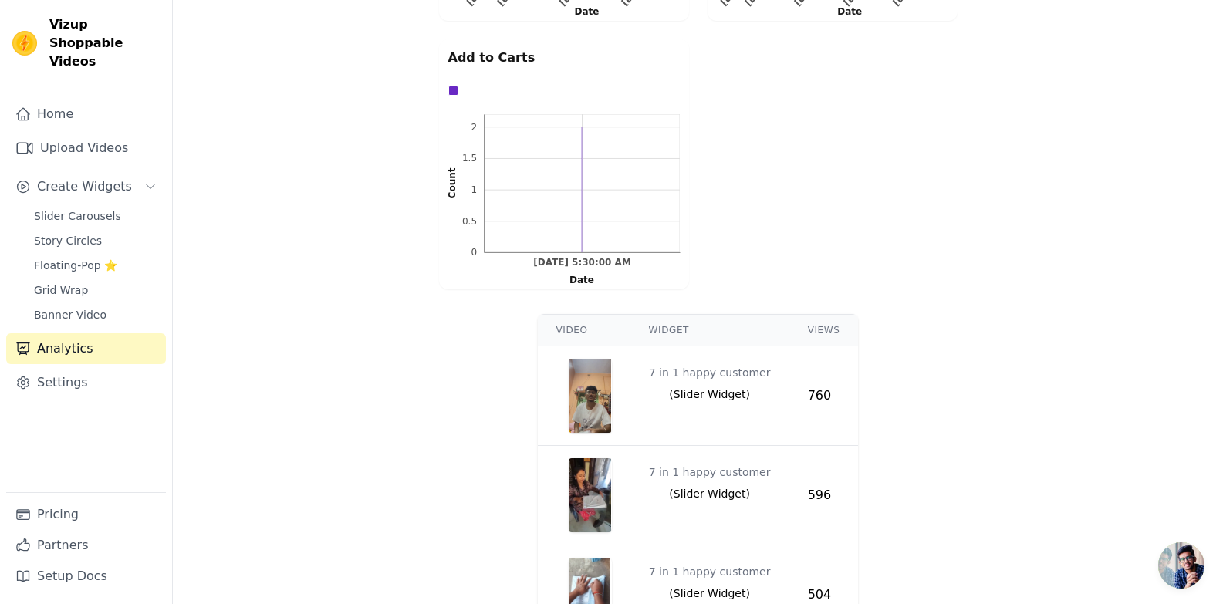
scroll to position [643, 0]
